Goal: Task Accomplishment & Management: Use online tool/utility

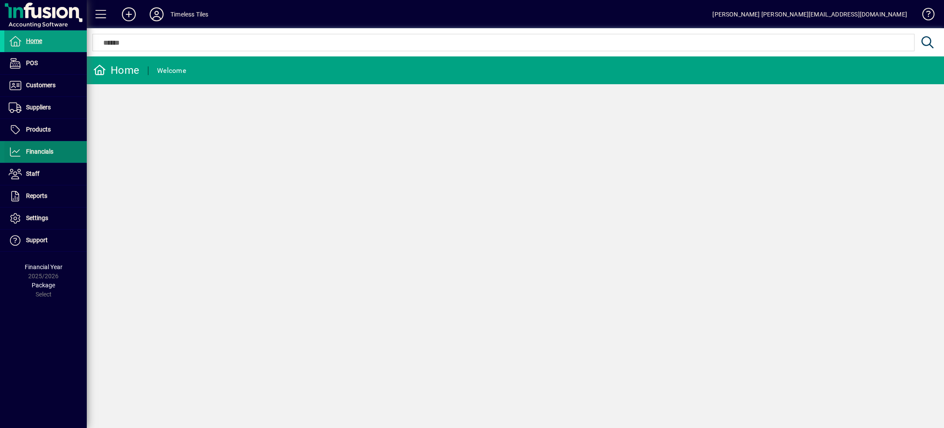
click at [51, 151] on span "Financials" at bounding box center [39, 151] width 27 height 7
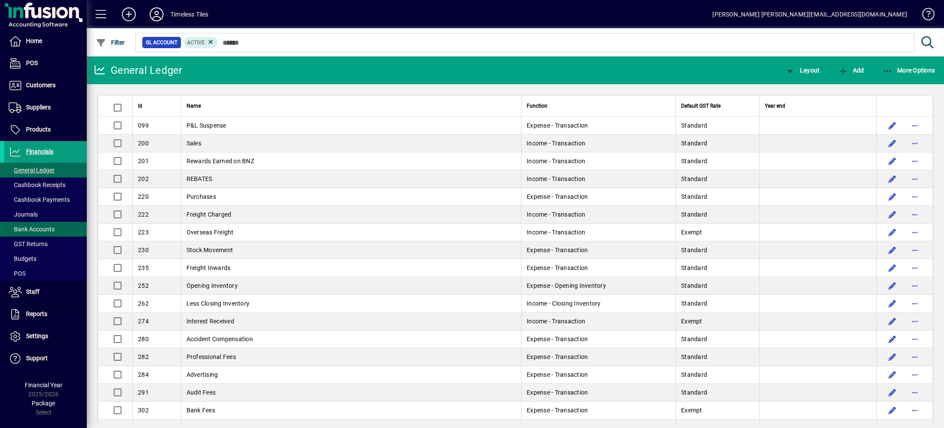
click at [62, 226] on span at bounding box center [45, 229] width 82 height 21
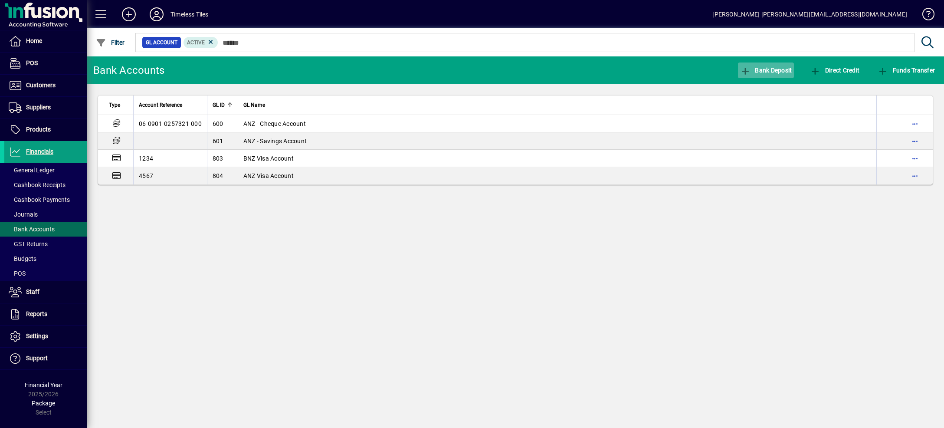
click at [745, 69] on span "Bank Deposit" at bounding box center [766, 70] width 52 height 7
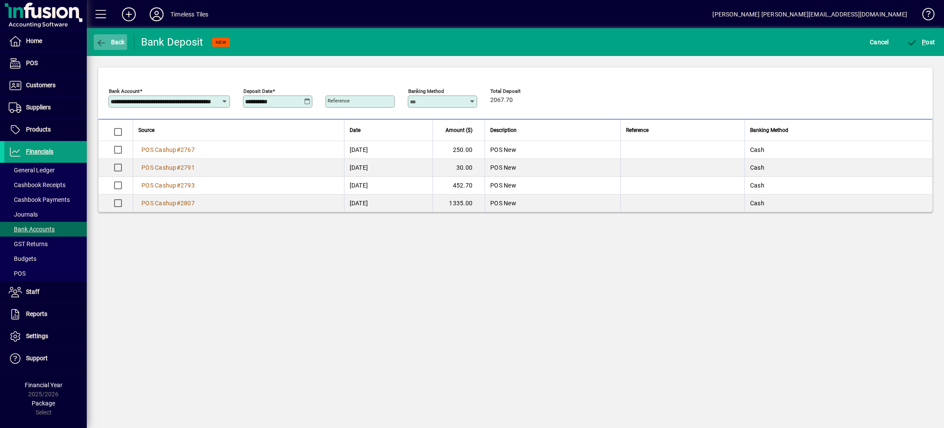
click at [107, 34] on span "button" at bounding box center [110, 42] width 33 height 21
